Goal: Information Seeking & Learning: Learn about a topic

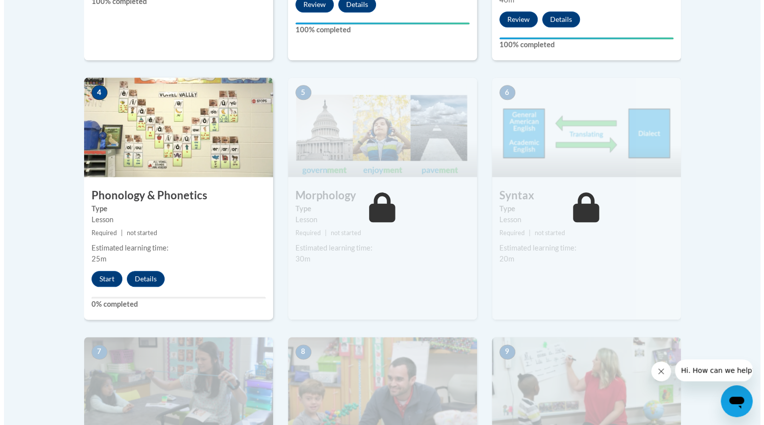
scroll to position [574, 0]
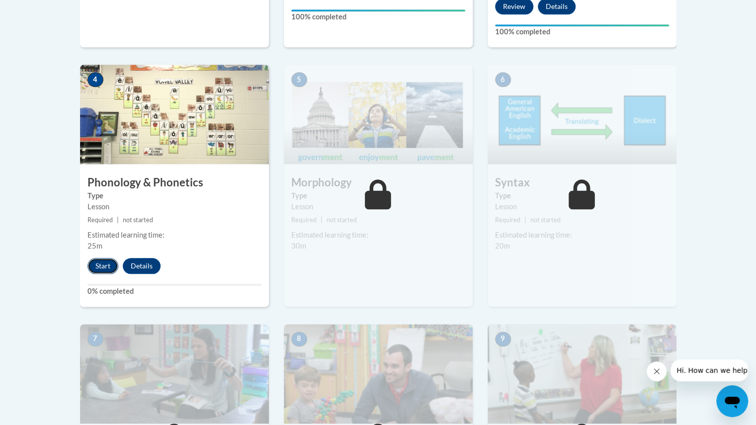
click at [102, 259] on button "Start" at bounding box center [103, 266] width 31 height 16
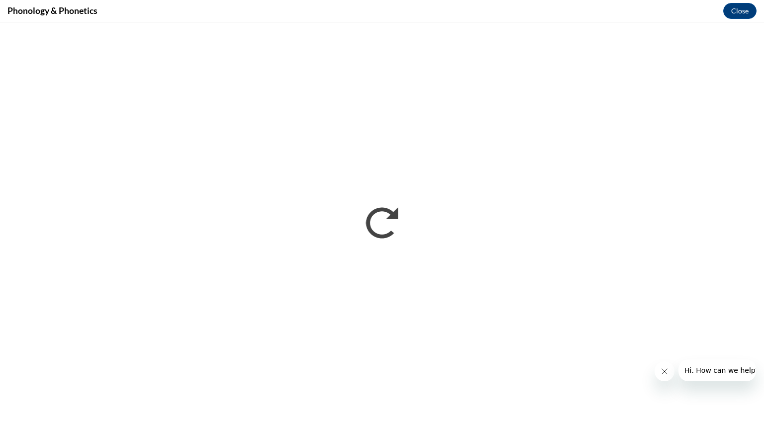
scroll to position [0, 0]
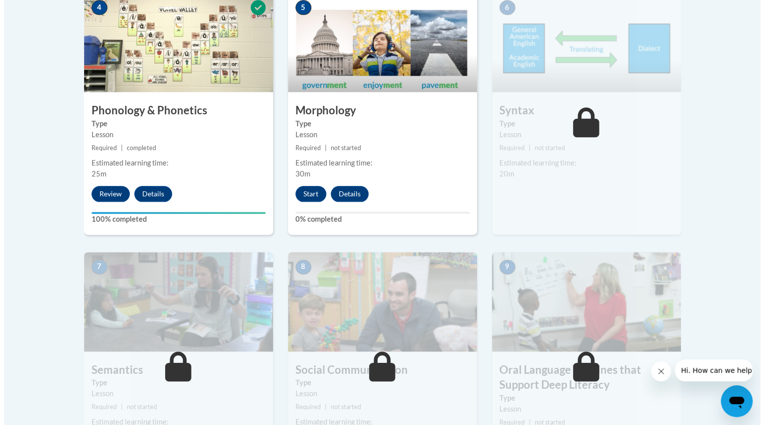
scroll to position [651, 0]
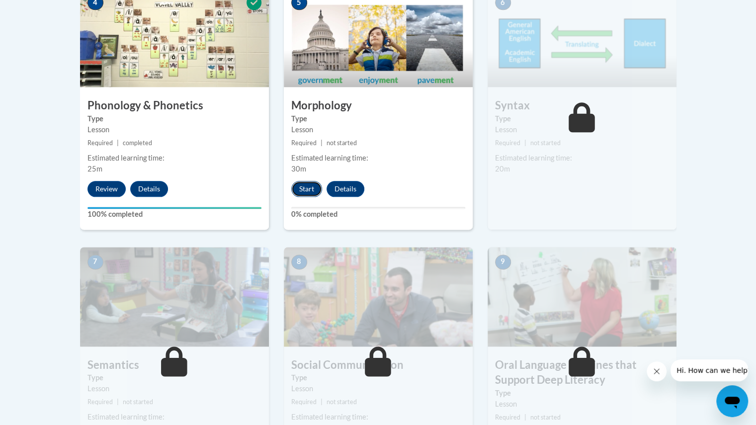
click at [308, 184] on button "Start" at bounding box center [306, 189] width 31 height 16
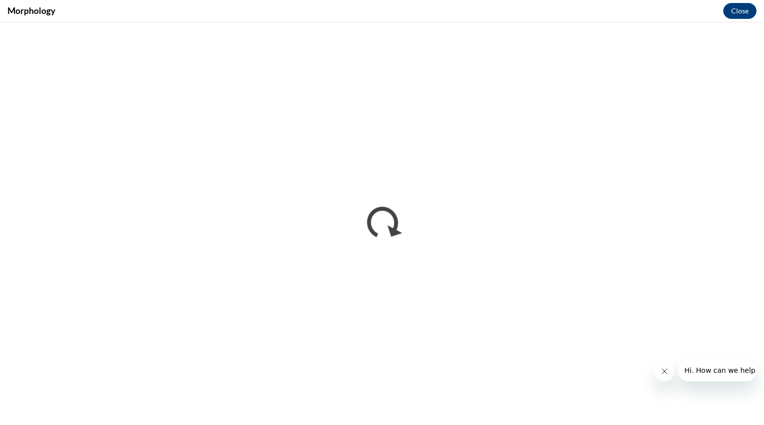
scroll to position [0, 0]
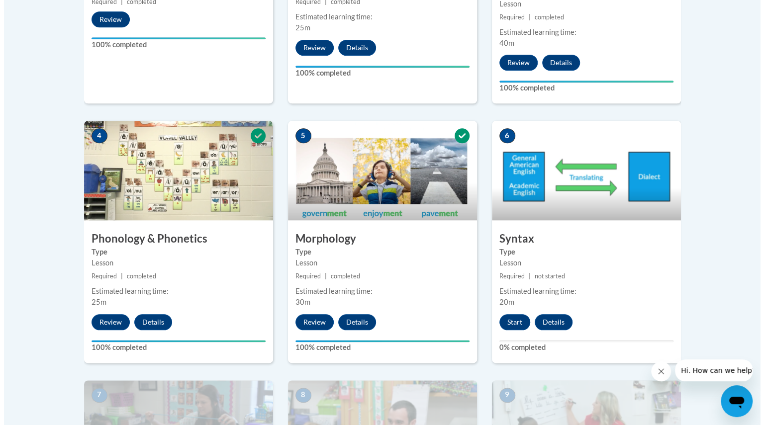
scroll to position [515, 0]
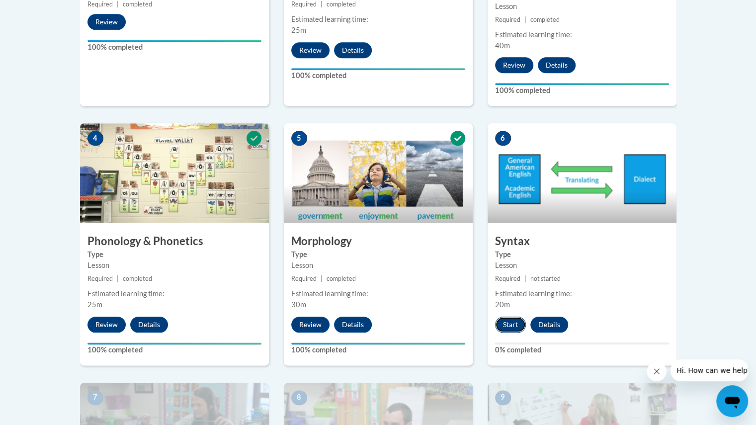
click at [512, 319] on button "Start" at bounding box center [510, 325] width 31 height 16
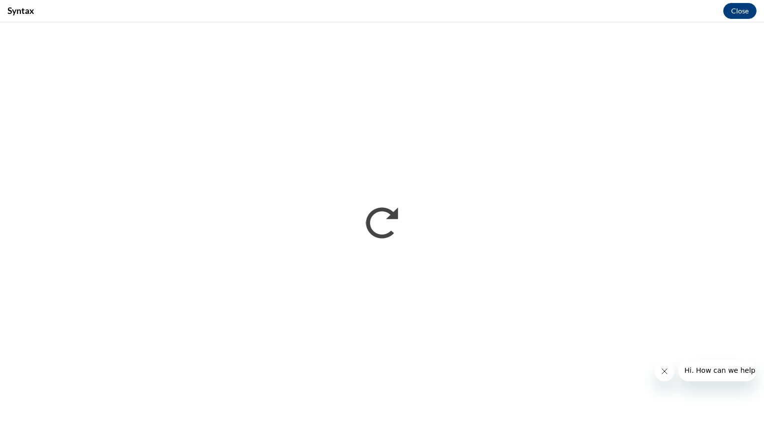
scroll to position [0, 0]
